Goal: Information Seeking & Learning: Learn about a topic

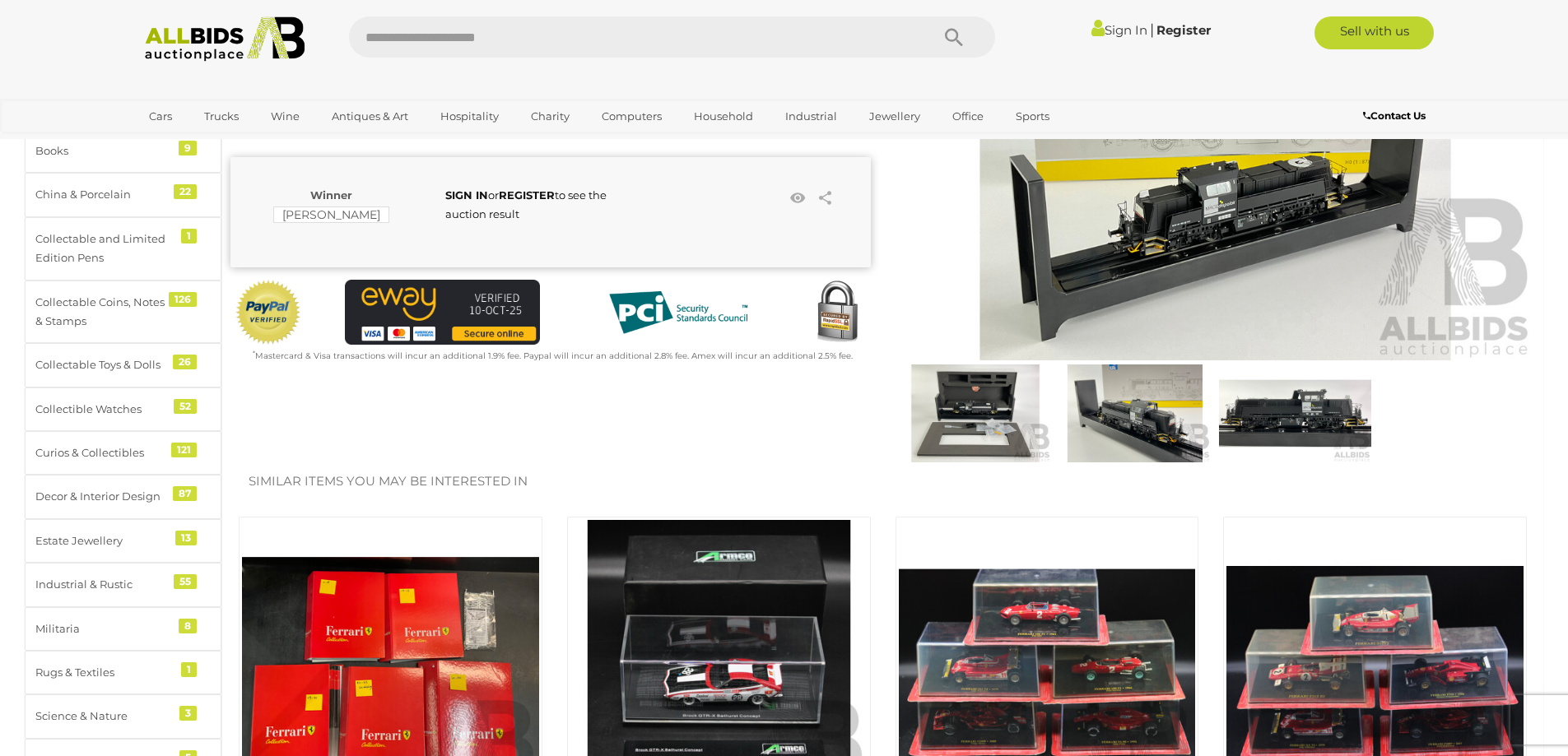
scroll to position [247, 0]
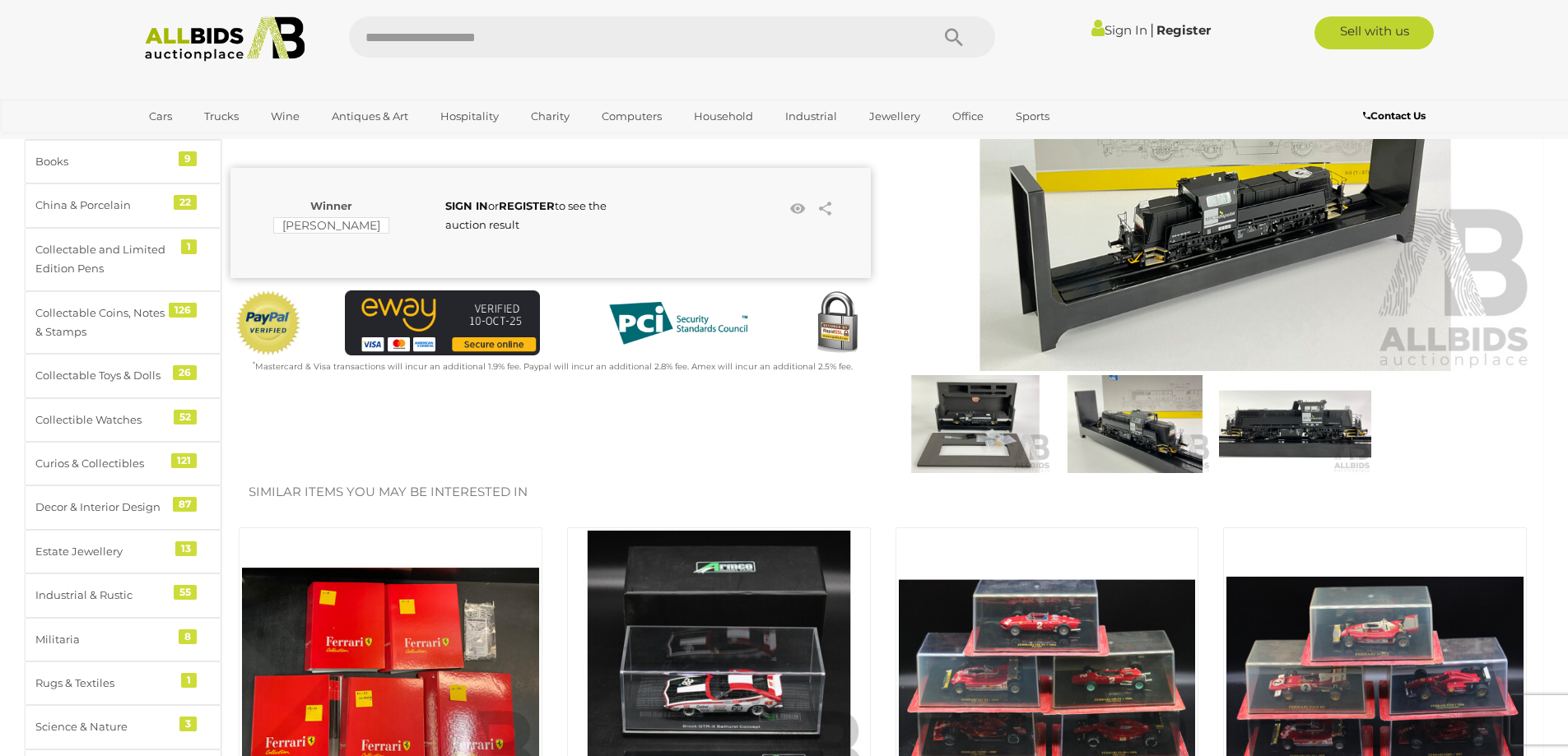
click at [1308, 427] on img at bounding box center [1295, 424] width 151 height 98
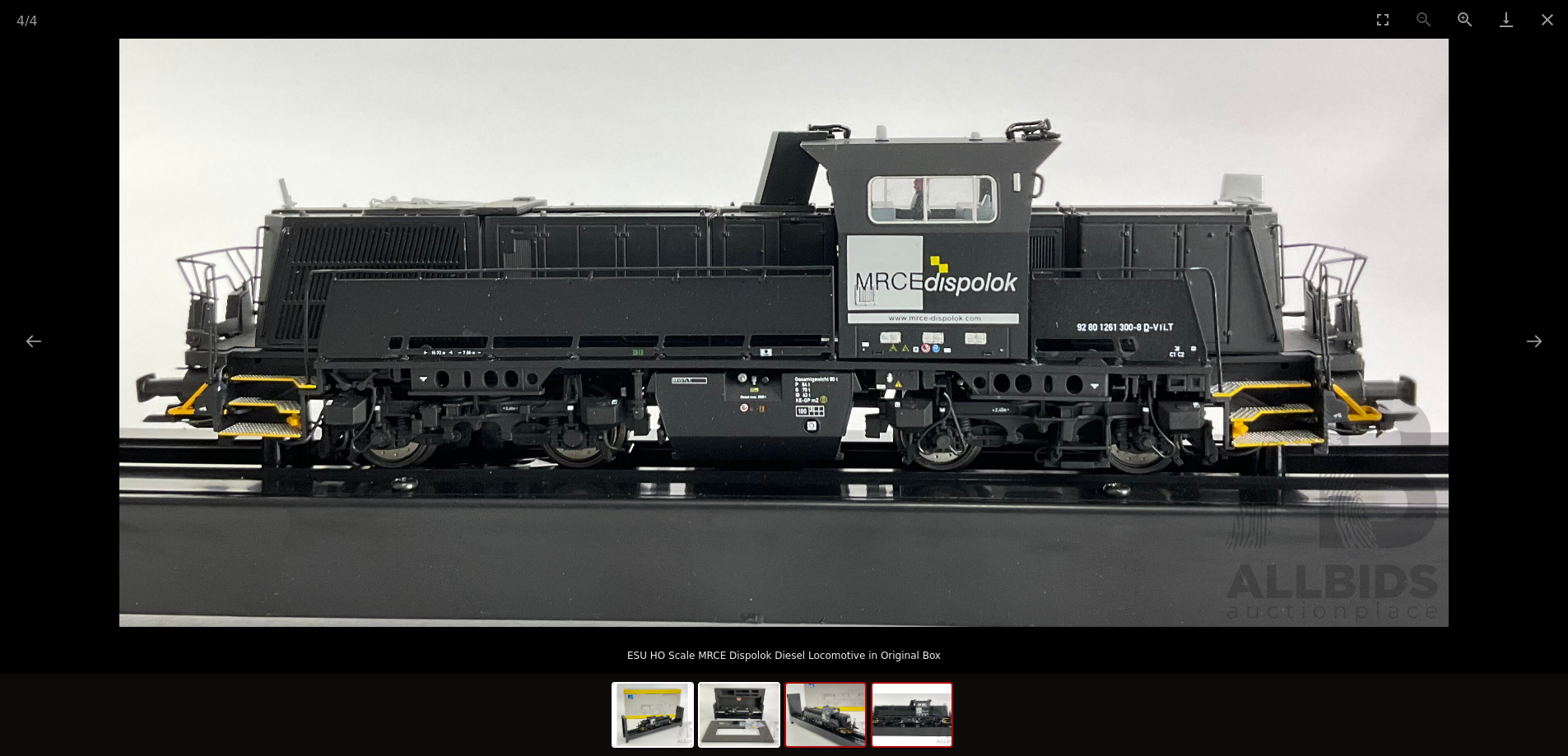
click at [840, 717] on img at bounding box center [825, 715] width 79 height 62
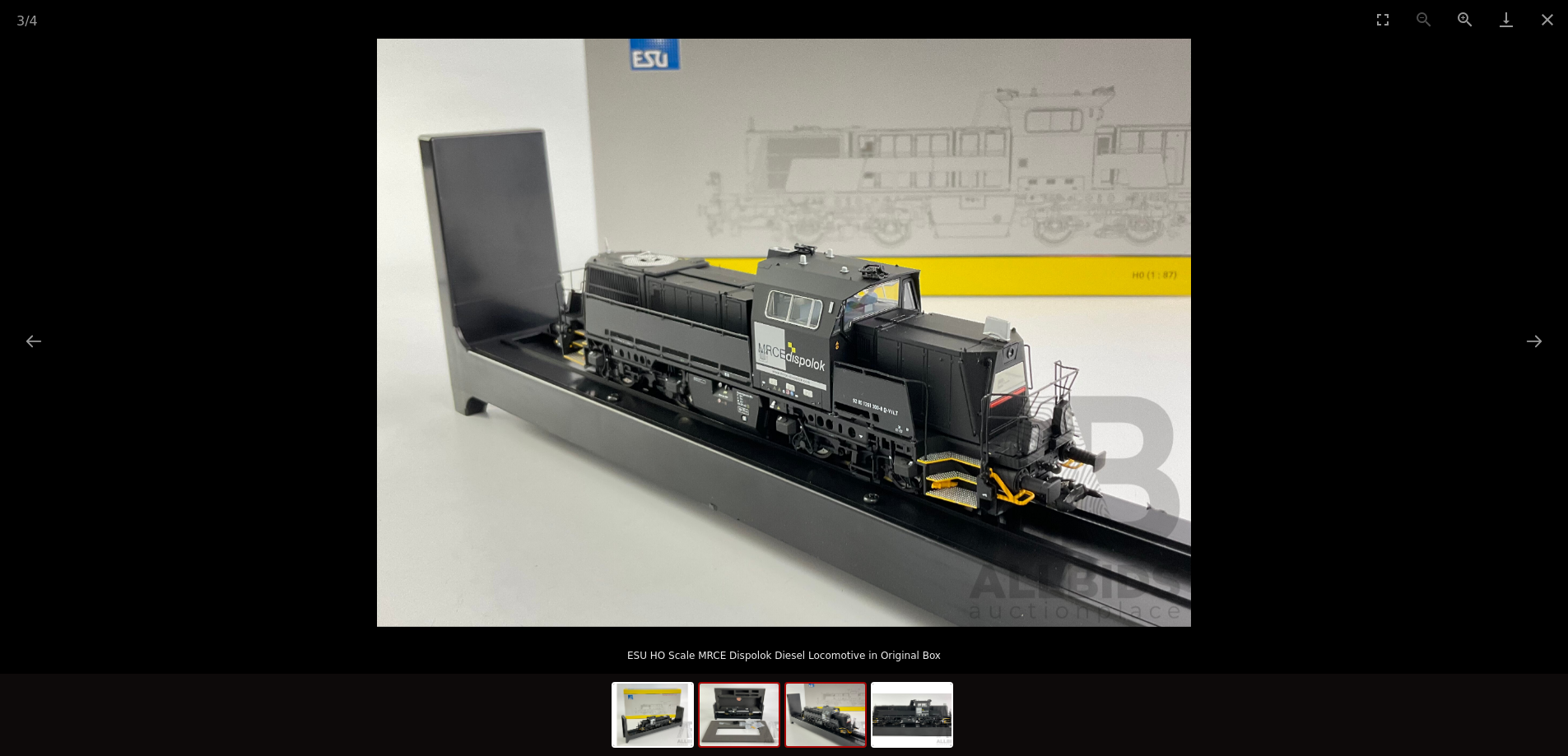
click at [733, 742] on img at bounding box center [739, 715] width 79 height 62
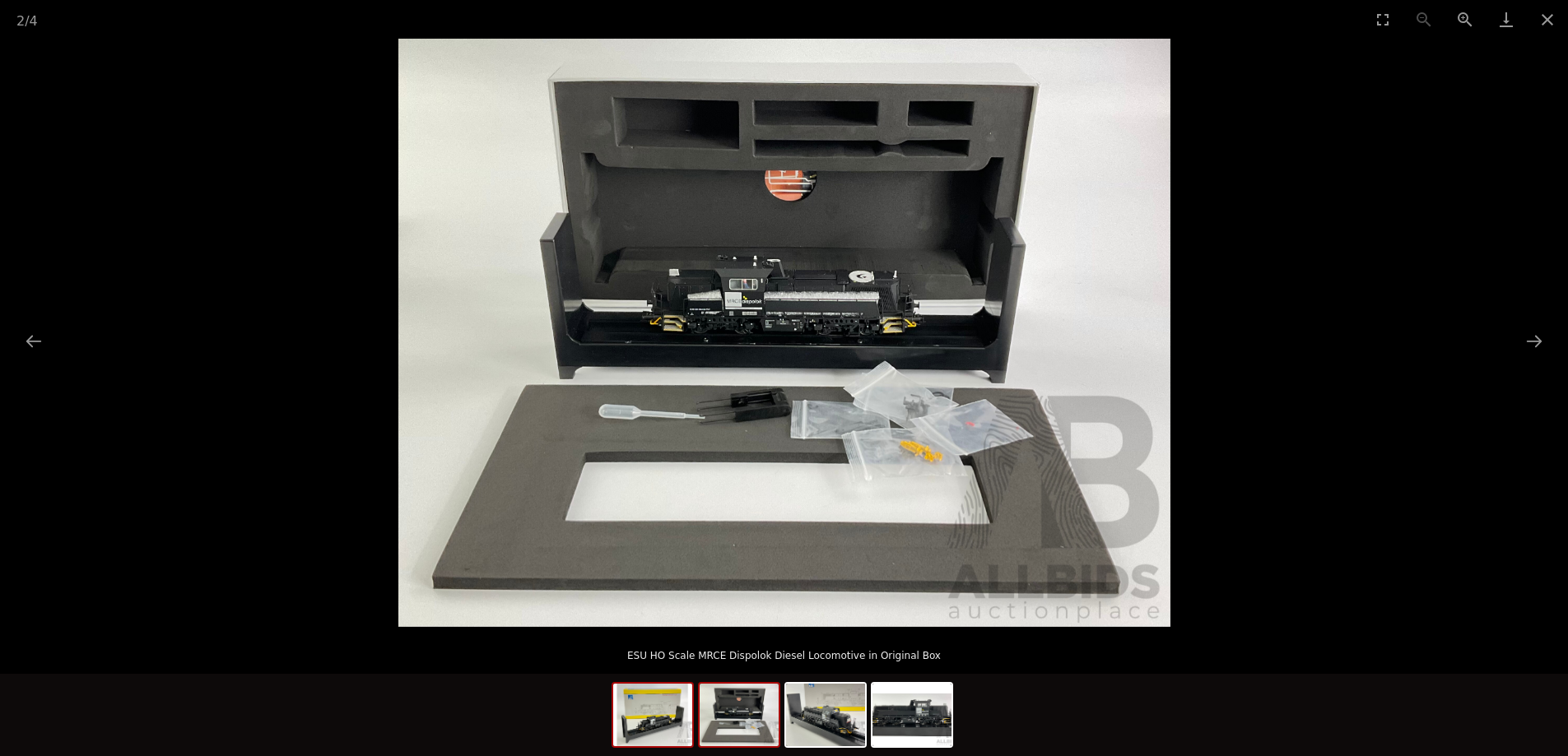
click at [647, 722] on img at bounding box center [653, 715] width 79 height 62
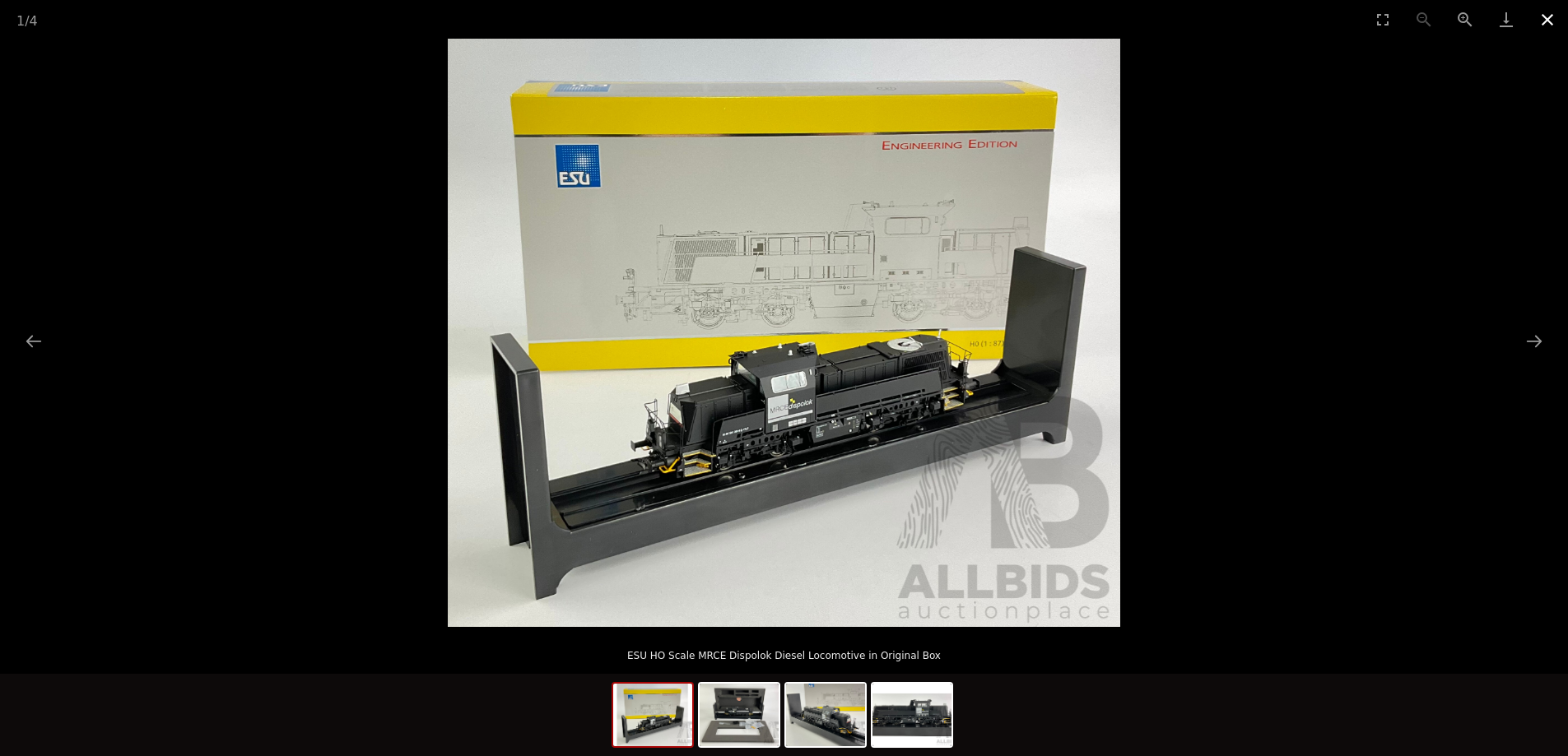
click at [1548, 16] on button "Close gallery" at bounding box center [1547, 19] width 41 height 38
